Goal: Task Accomplishment & Management: Manage account settings

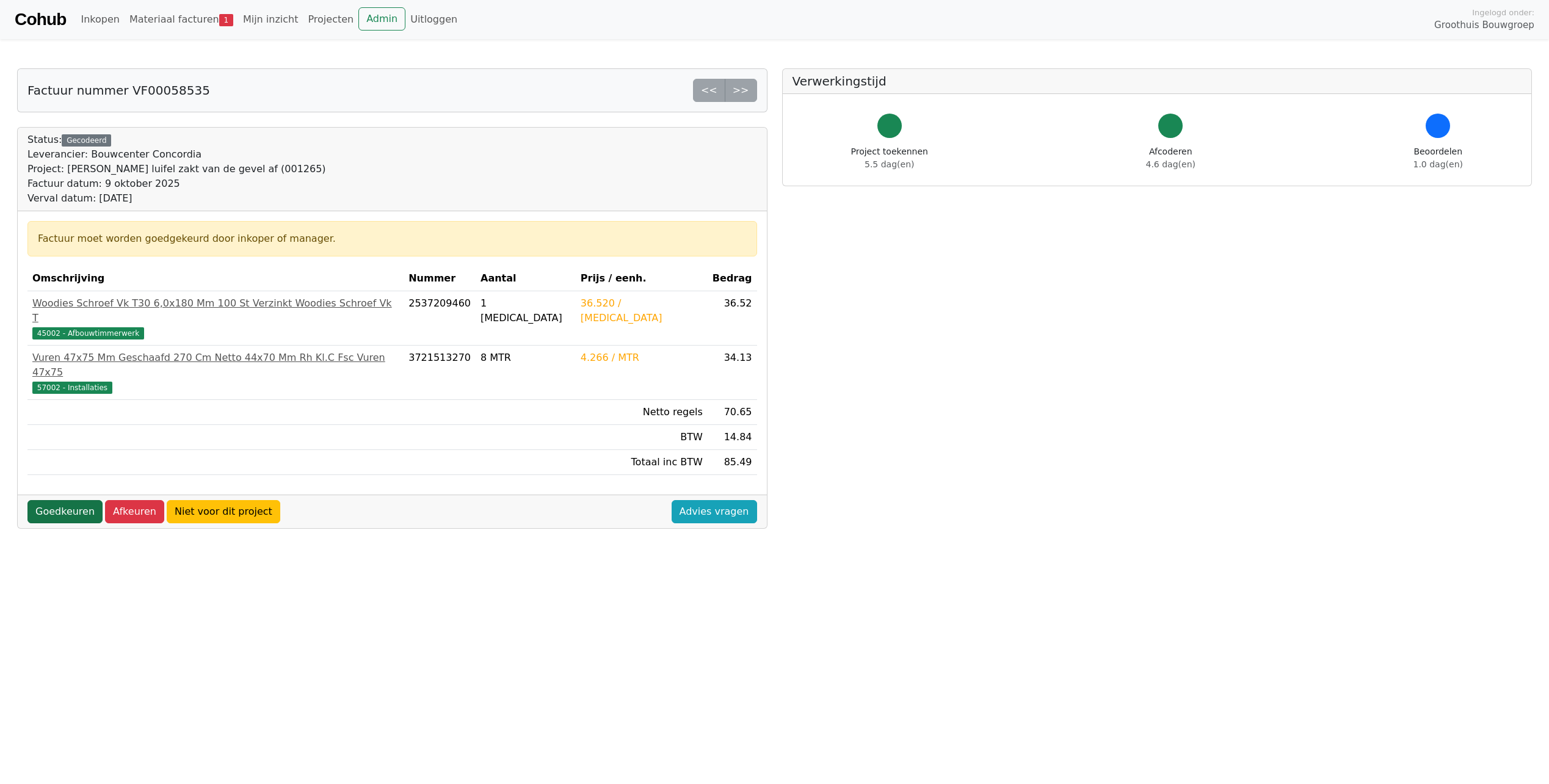
click at [62, 500] on link "Goedkeuren" at bounding box center [66, 511] width 75 height 23
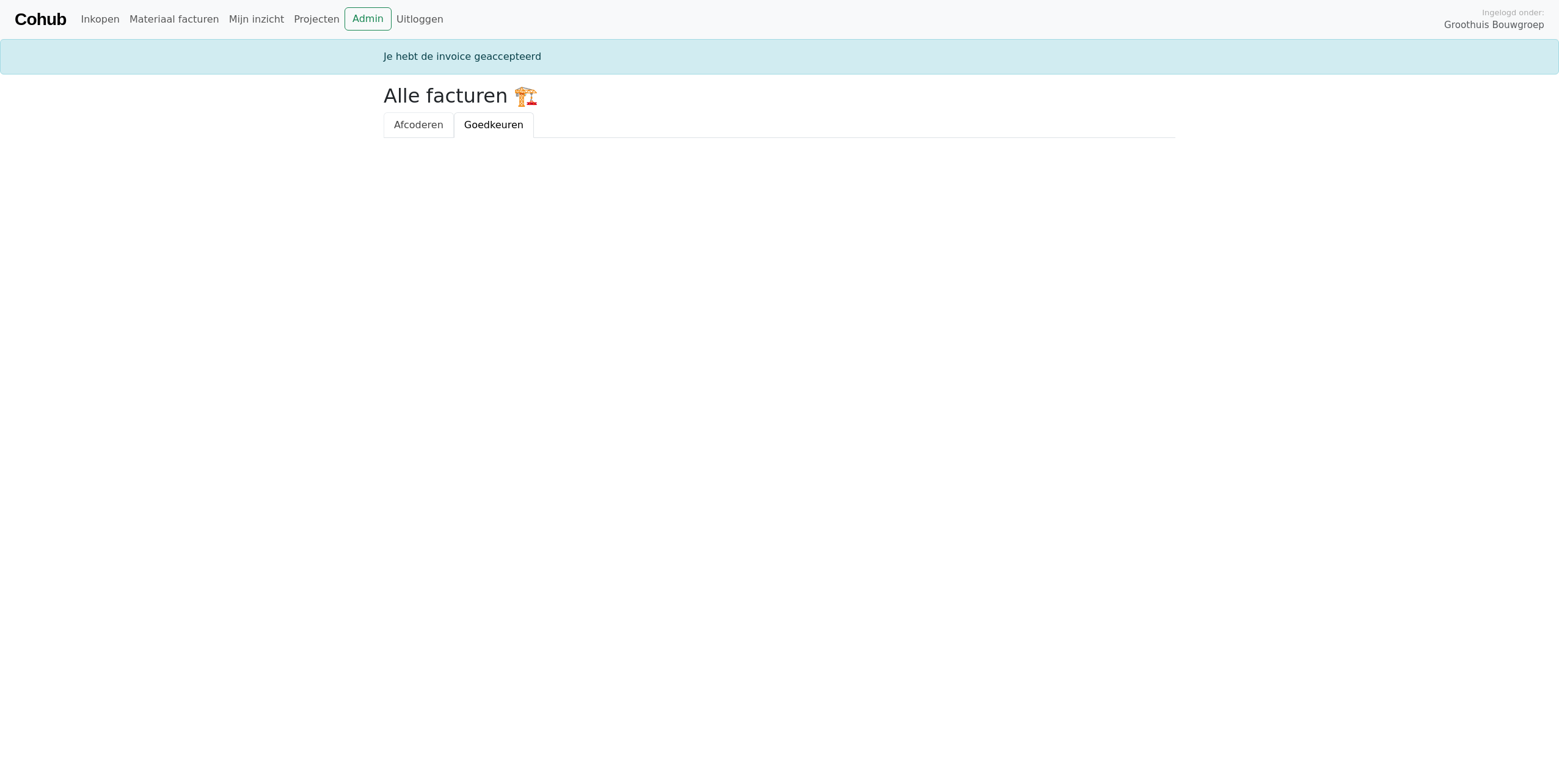
click at [420, 122] on span "Afcoderen" at bounding box center [418, 125] width 50 height 12
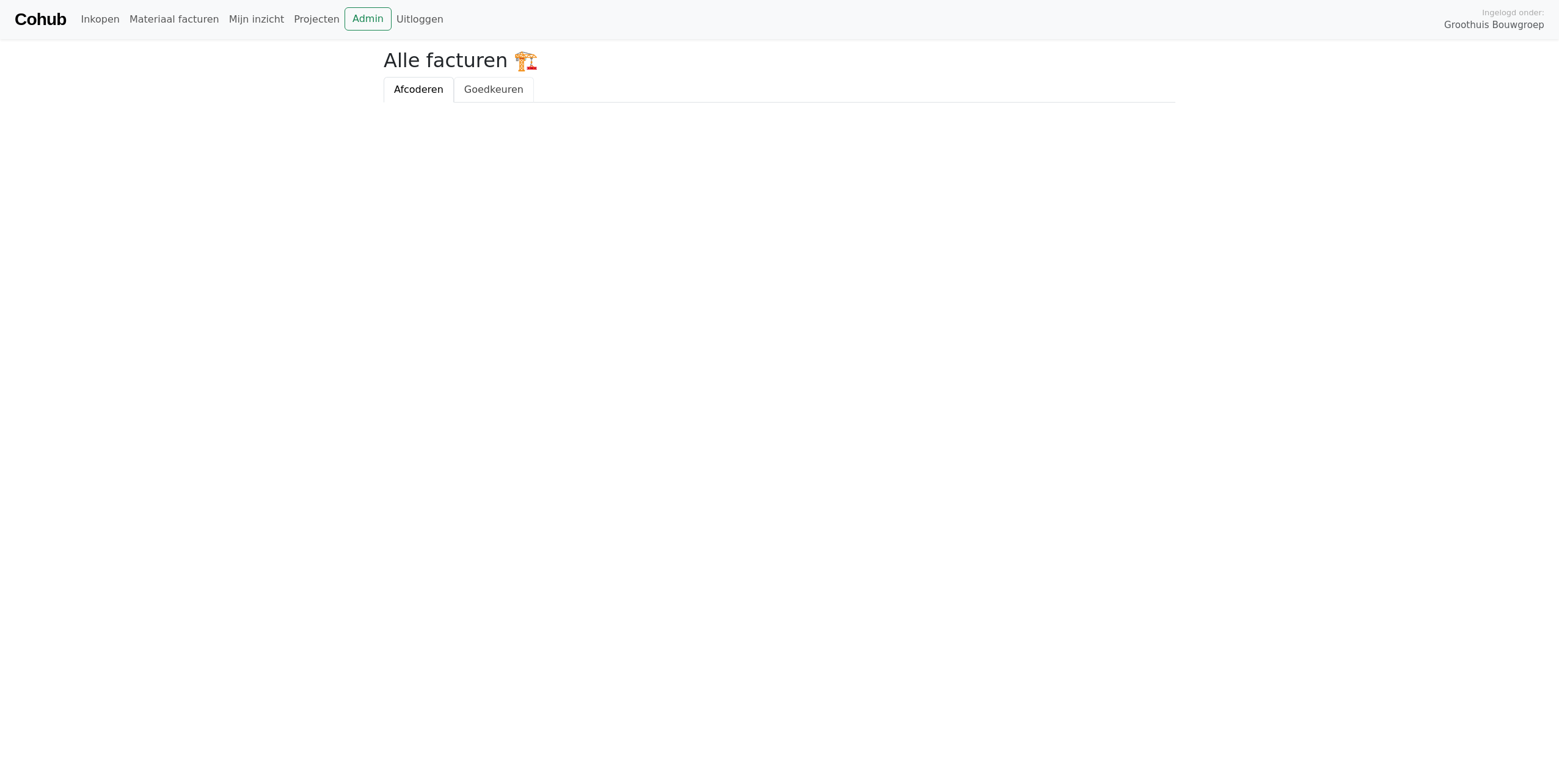
click at [475, 91] on span "Goedkeuren" at bounding box center [494, 89] width 60 height 12
